Goal: Download file/media

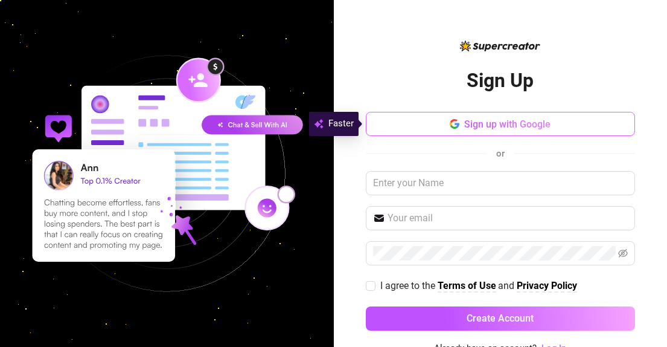
click at [405, 127] on button "Sign up with Google" at bounding box center [500, 124] width 269 height 24
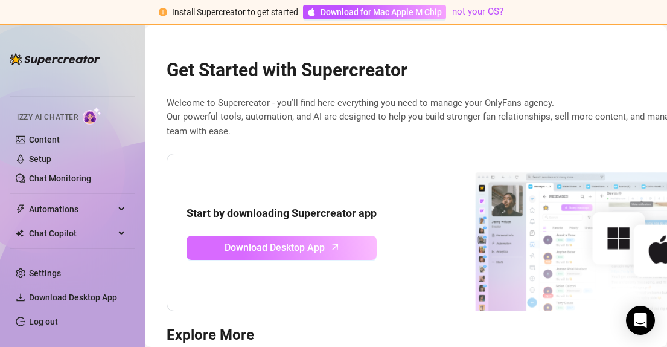
click at [240, 251] on span "Download Desktop App" at bounding box center [275, 247] width 100 height 15
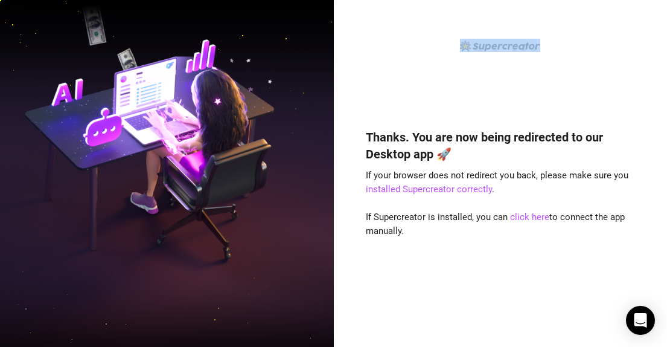
drag, startPoint x: 436, startPoint y: 66, endPoint x: 350, endPoint y: 65, distance: 85.8
click at [350, 65] on div "Thanks. You are now being redirected to our Desktop app 🚀 If your browser does …" at bounding box center [501, 173] width 334 height 347
